Goal: Task Accomplishment & Management: Manage account settings

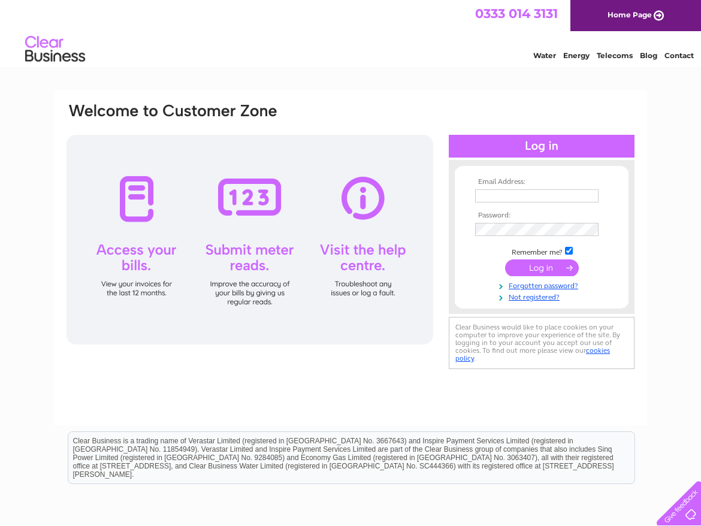
type input "[PERSON_NAME][EMAIL_ADDRESS][PERSON_NAME][DOMAIN_NAME]"
click at [535, 267] on input "submit" at bounding box center [542, 267] width 74 height 17
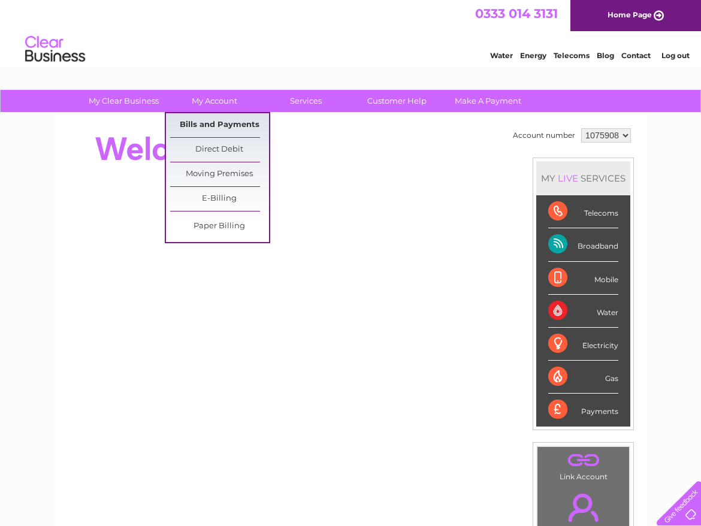
click at [207, 121] on link "Bills and Payments" at bounding box center [219, 125] width 99 height 24
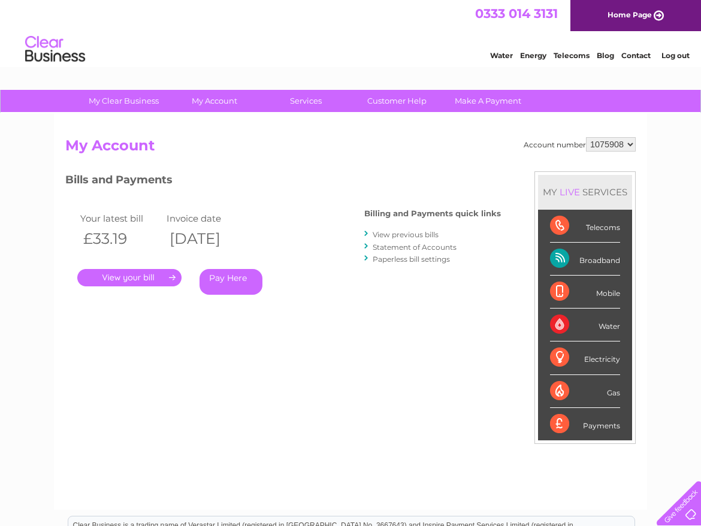
click at [136, 277] on link "." at bounding box center [129, 277] width 104 height 17
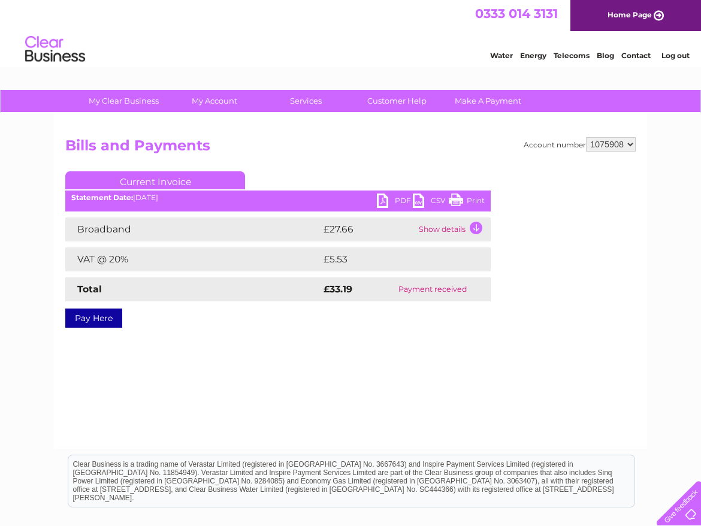
click at [434, 228] on td "Show details" at bounding box center [453, 230] width 75 height 24
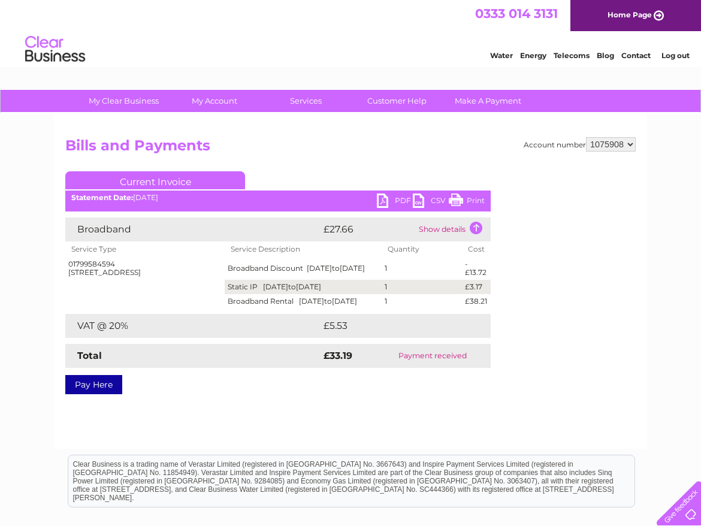
drag, startPoint x: 475, startPoint y: 197, endPoint x: 195, endPoint y: 421, distance: 358.9
click at [475, 197] on link "Print" at bounding box center [467, 202] width 36 height 17
click at [630, 144] on select "1075908 1075932" at bounding box center [611, 144] width 50 height 14
select select "1075932"
click at [586, 137] on select "1075908 1075932" at bounding box center [611, 144] width 50 height 14
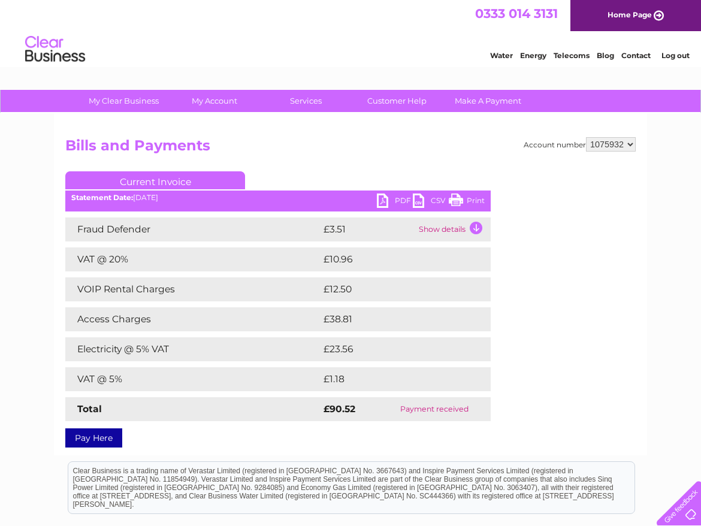
drag, startPoint x: 475, startPoint y: 198, endPoint x: 104, endPoint y: 4, distance: 418.4
click at [475, 198] on link "Print" at bounding box center [467, 202] width 36 height 17
click at [431, 227] on td "Show details" at bounding box center [453, 230] width 75 height 24
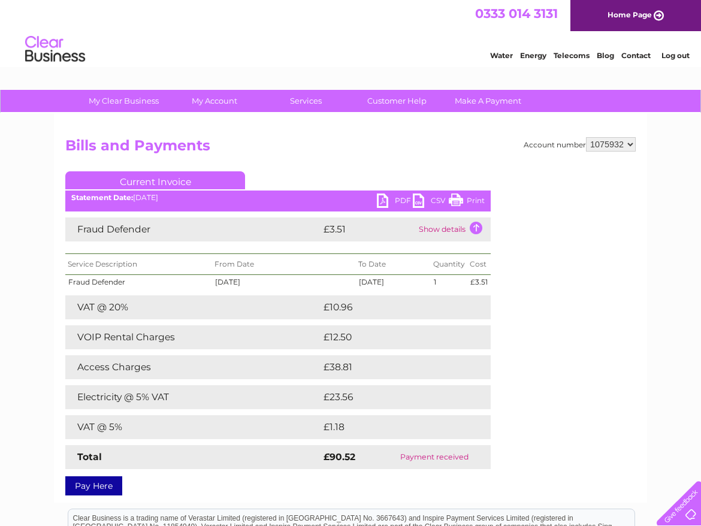
click at [476, 201] on link "Print" at bounding box center [467, 202] width 36 height 17
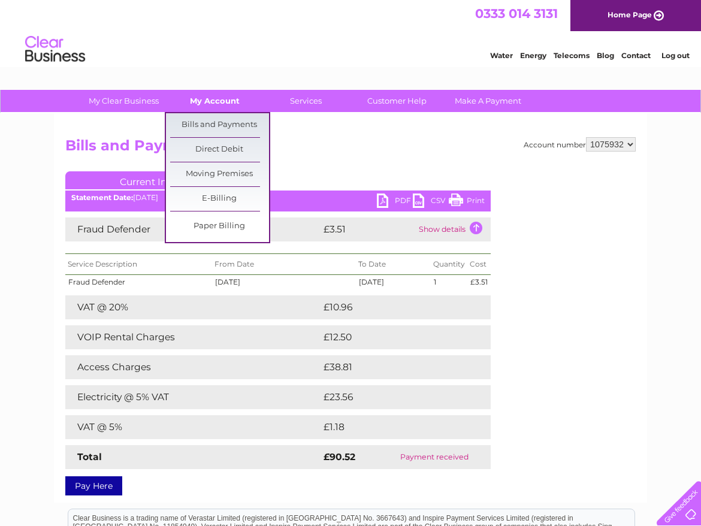
click at [207, 99] on link "My Account" at bounding box center [214, 101] width 99 height 22
click at [209, 121] on link "Bills and Payments" at bounding box center [219, 125] width 99 height 24
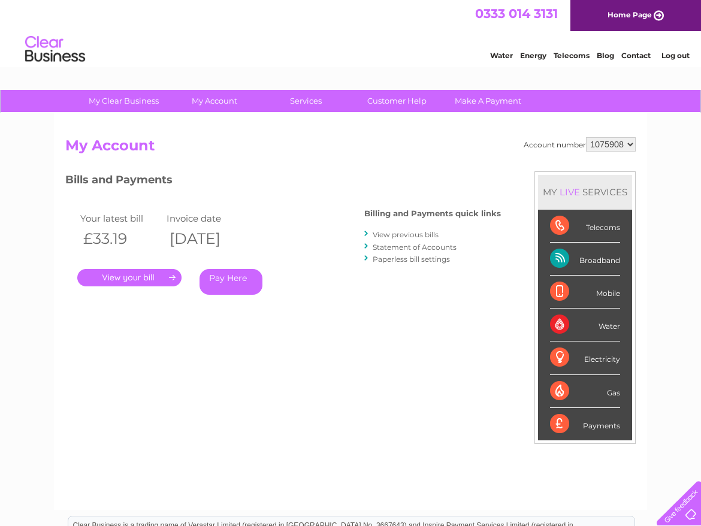
click at [403, 233] on link "View previous bills" at bounding box center [406, 234] width 66 height 9
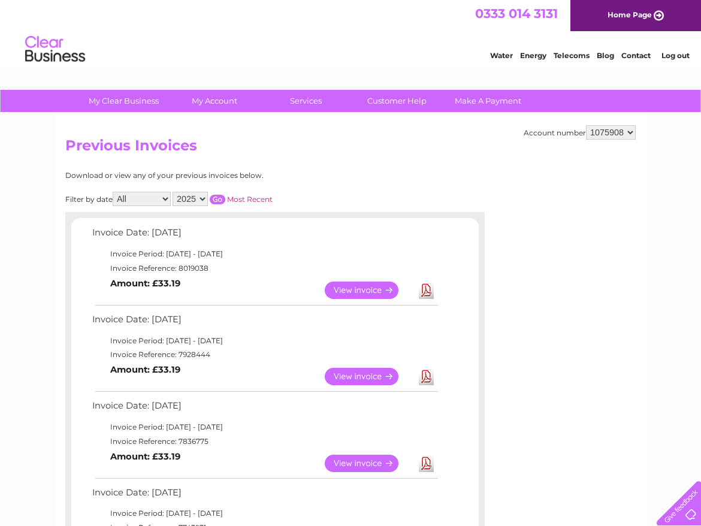
click at [629, 131] on select "1075908 1075932" at bounding box center [611, 132] width 50 height 14
select select "1075932"
click at [586, 125] on select "1075908 1075932" at bounding box center [611, 132] width 50 height 14
click at [386, 376] on link "View" at bounding box center [369, 376] width 88 height 17
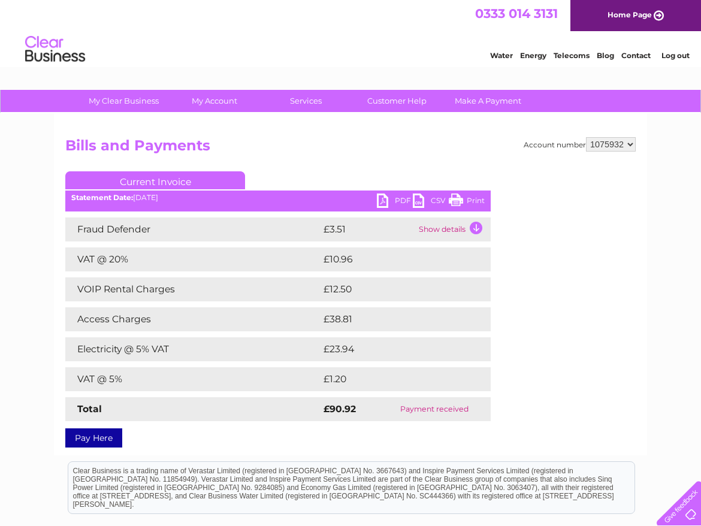
click at [439, 227] on td "Show details" at bounding box center [453, 230] width 75 height 24
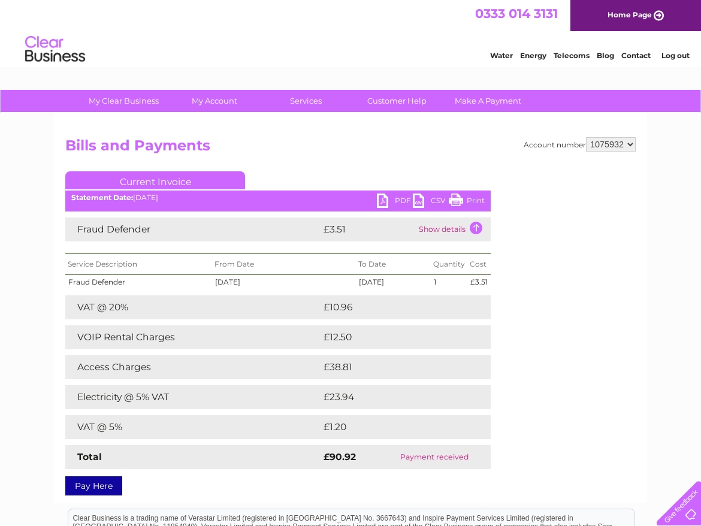
click at [675, 52] on link "Log out" at bounding box center [676, 55] width 28 height 9
